Goal: Browse casually

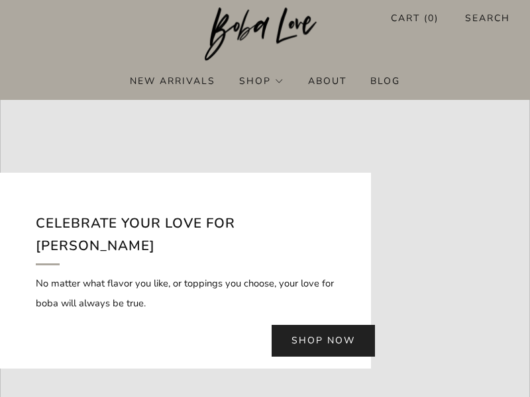
scroll to position [132, 0]
